Goal: Navigation & Orientation: Find specific page/section

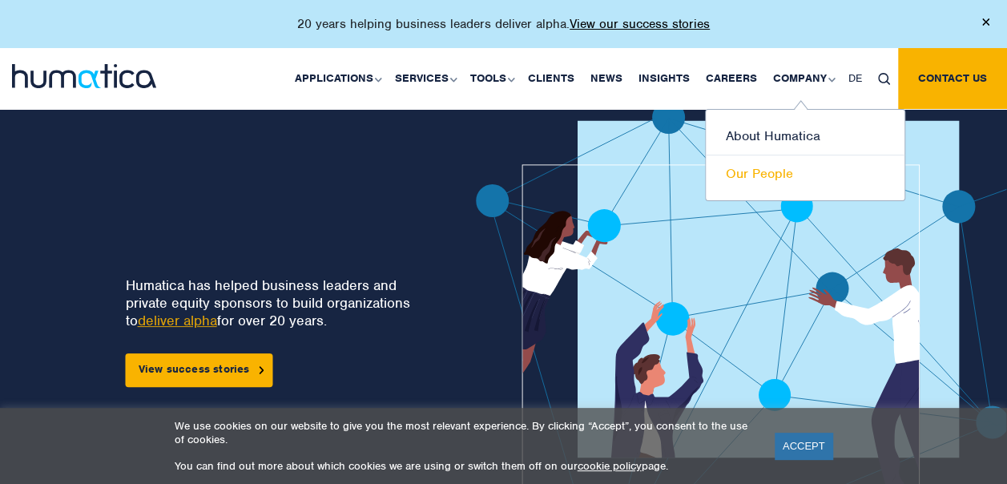
click at [745, 175] on link "Our People" at bounding box center [805, 173] width 199 height 37
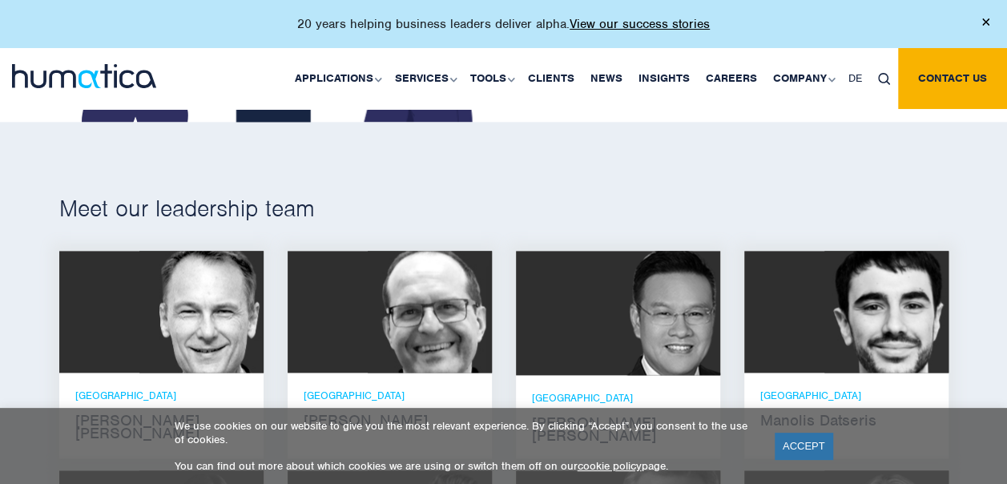
scroll to position [881, 0]
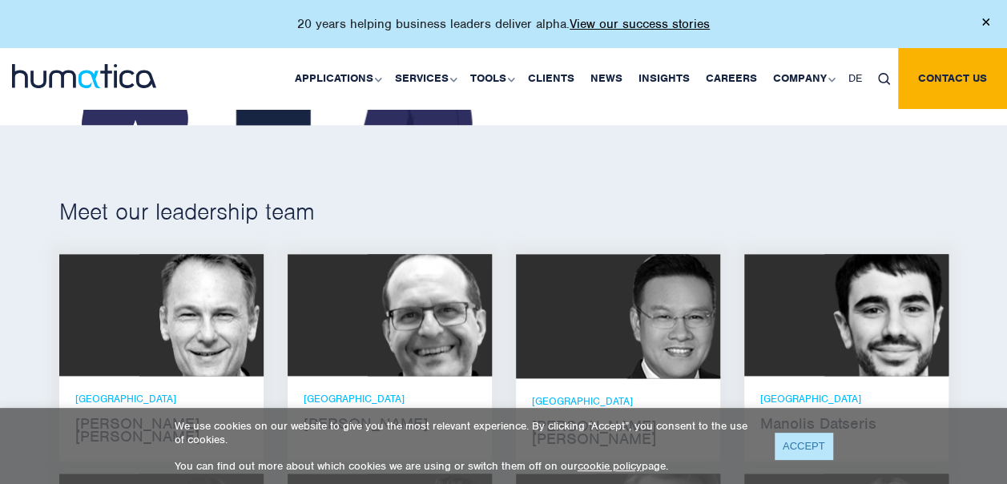
click at [801, 444] on link "ACCEPT" at bounding box center [804, 446] width 58 height 26
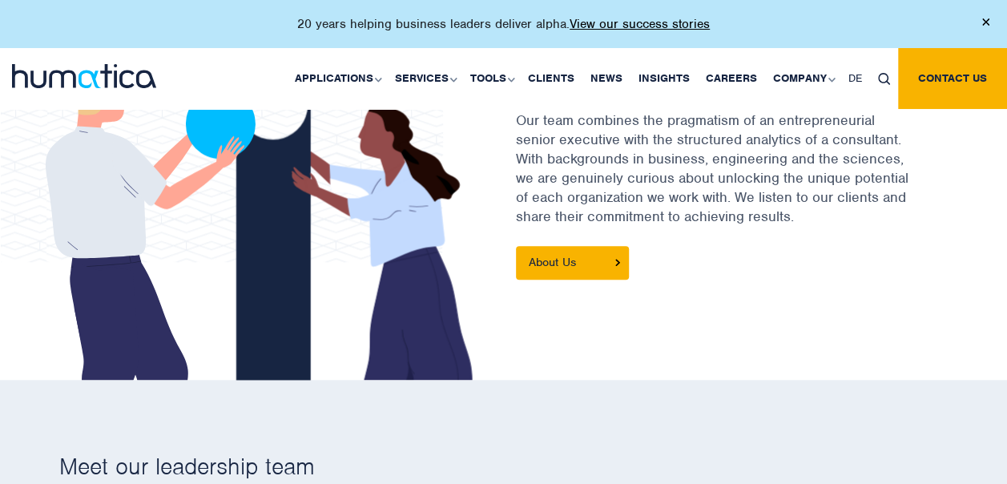
scroll to position [401, 0]
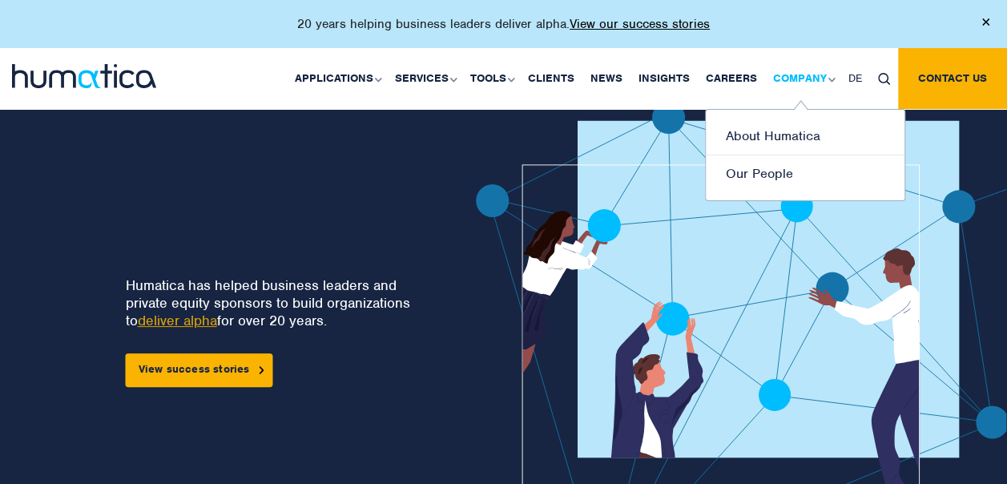
click at [832, 75] on link "Company" at bounding box center [802, 78] width 75 height 61
drag, startPoint x: 770, startPoint y: 172, endPoint x: 713, endPoint y: 168, distance: 57.0
click at [769, 172] on link "Our People" at bounding box center [805, 173] width 199 height 37
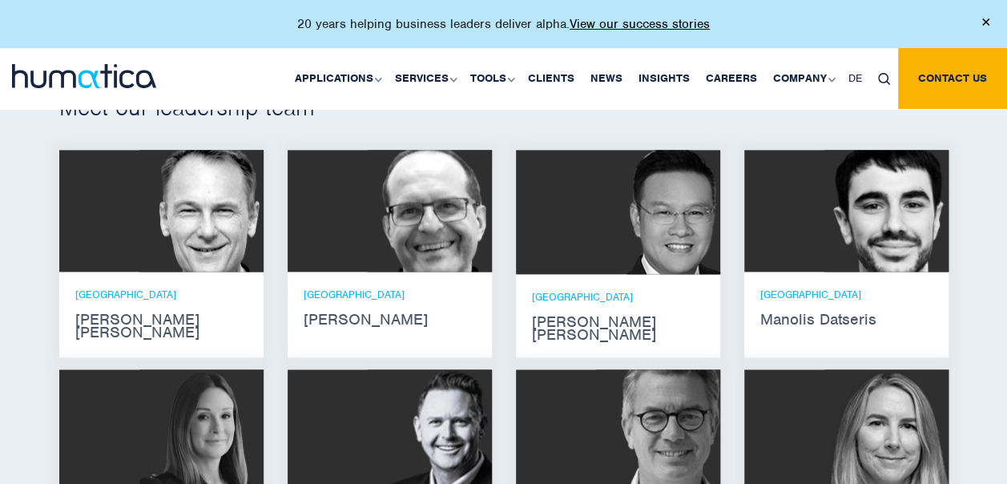
scroll to position [961, 0]
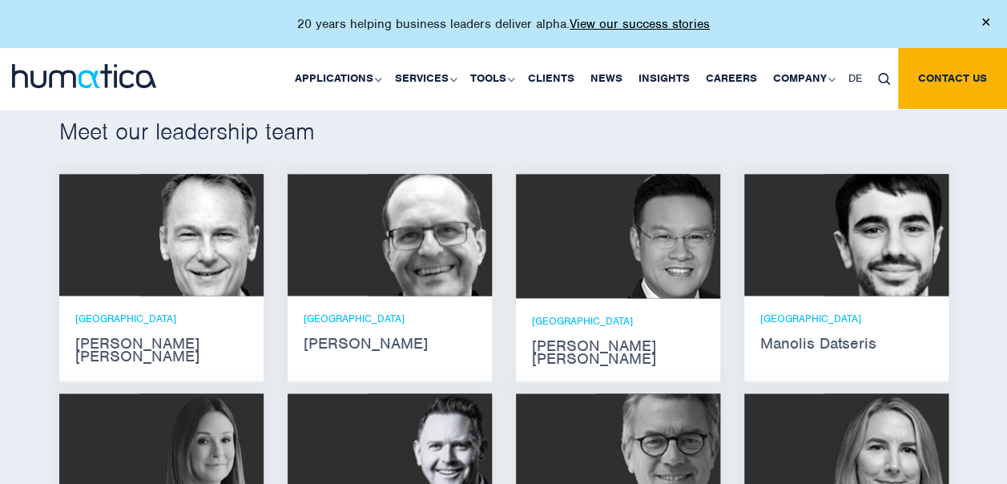
click at [824, 21] on div "20 years helping business leaders deliver alpha. View our success stories" at bounding box center [503, 24] width 1007 height 48
